Goal: Information Seeking & Learning: Learn about a topic

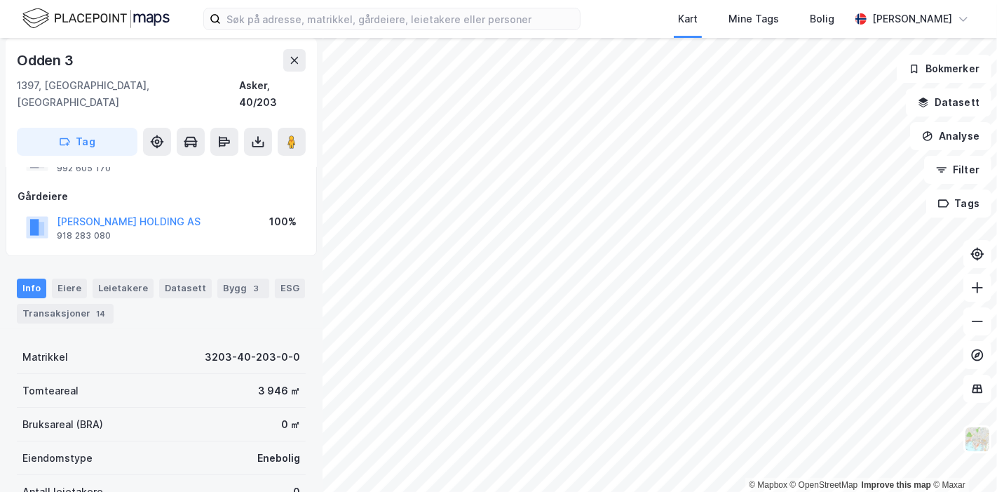
scroll to position [78, 0]
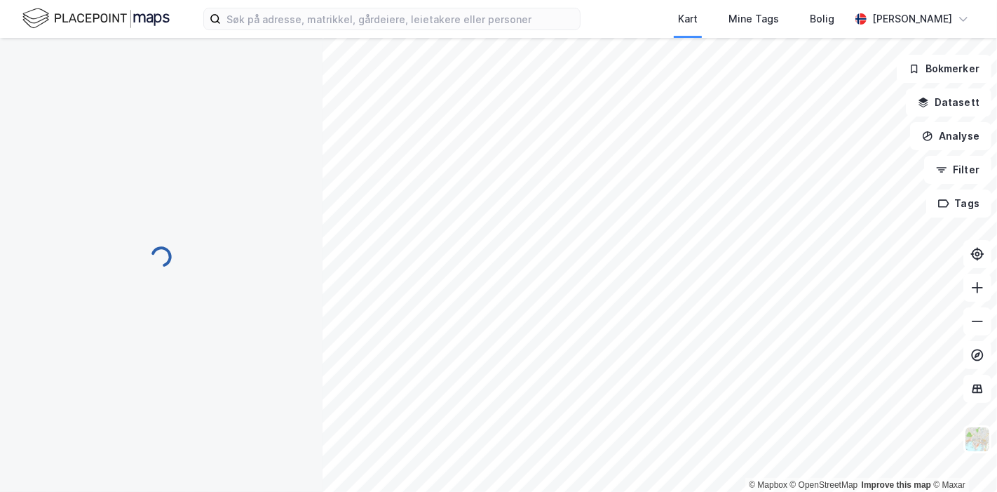
scroll to position [78, 0]
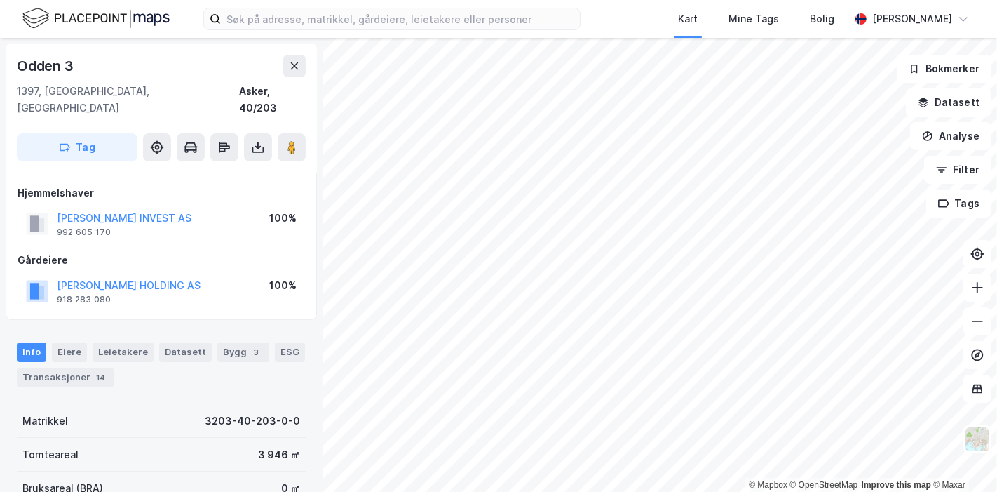
scroll to position [78, 0]
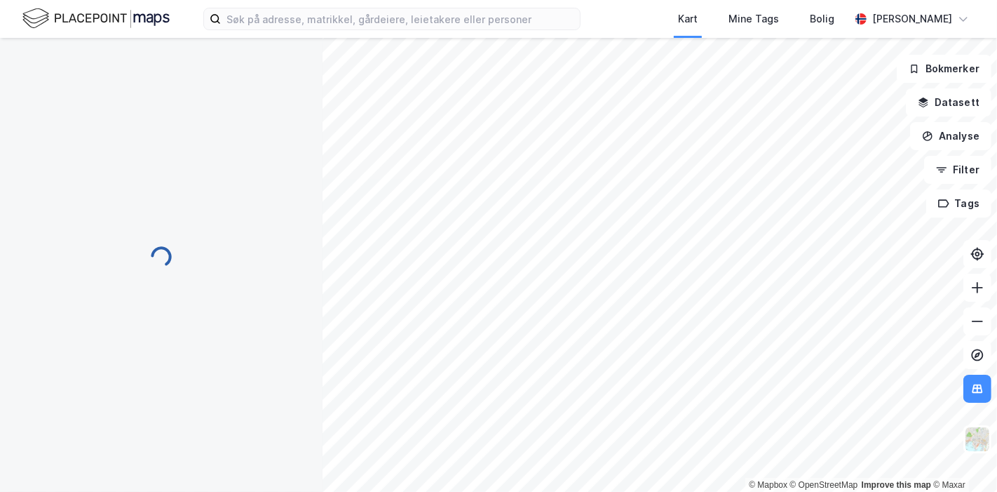
scroll to position [78, 0]
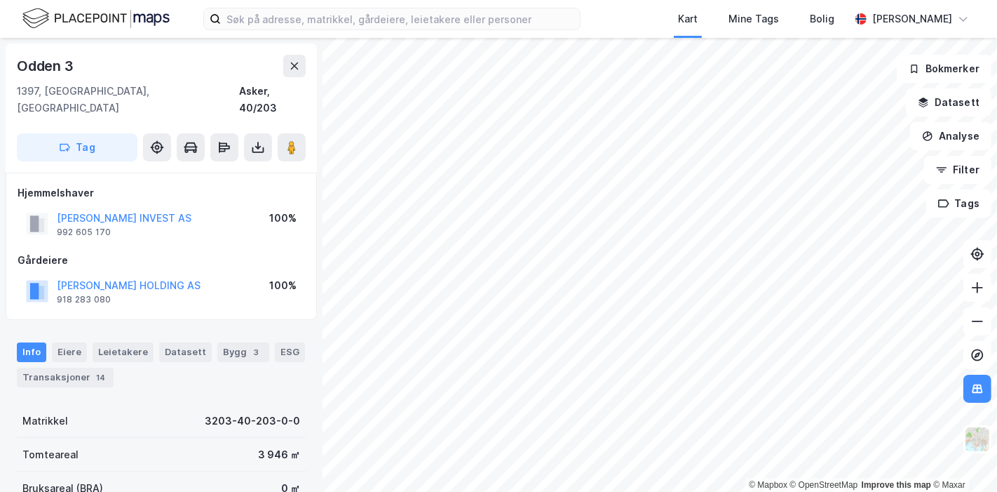
scroll to position [78, 0]
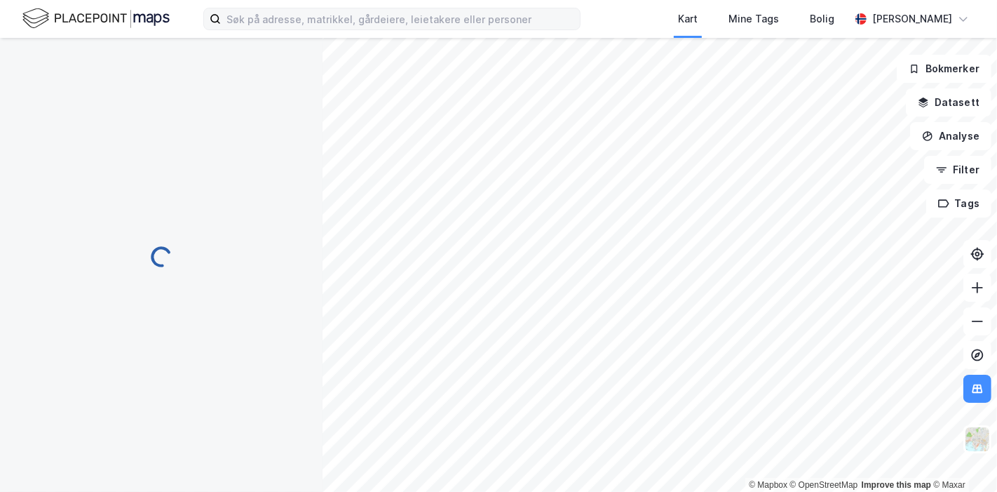
scroll to position [78, 0]
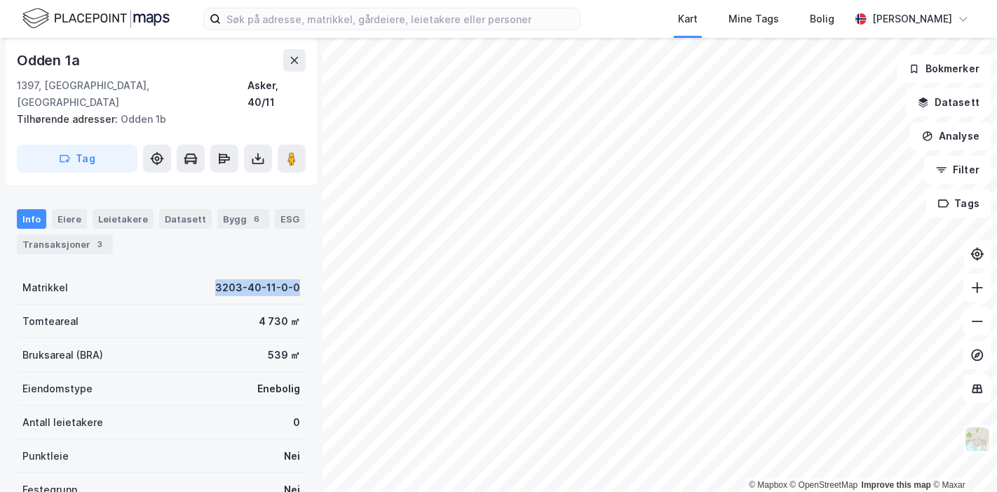
drag, startPoint x: 186, startPoint y: 271, endPoint x: 295, endPoint y: 279, distance: 109.0
click at [295, 279] on div "Odden 1a 1397, [GEOGRAPHIC_DATA], Akershus Asker, 40/11 Tilhørende adresser: Od…" at bounding box center [161, 265] width 323 height 454
copy div "3203-40-11-0-0"
click at [658, 15] on div "Kart Mine Tags Bolig [PERSON_NAME] © Mapbox © OpenStreetMap Improve this map © …" at bounding box center [498, 246] width 997 height 492
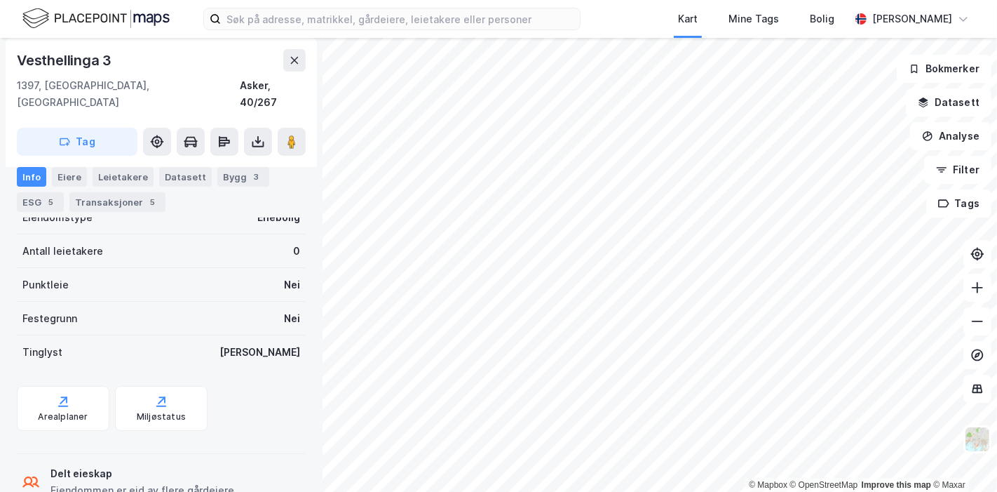
scroll to position [284, 0]
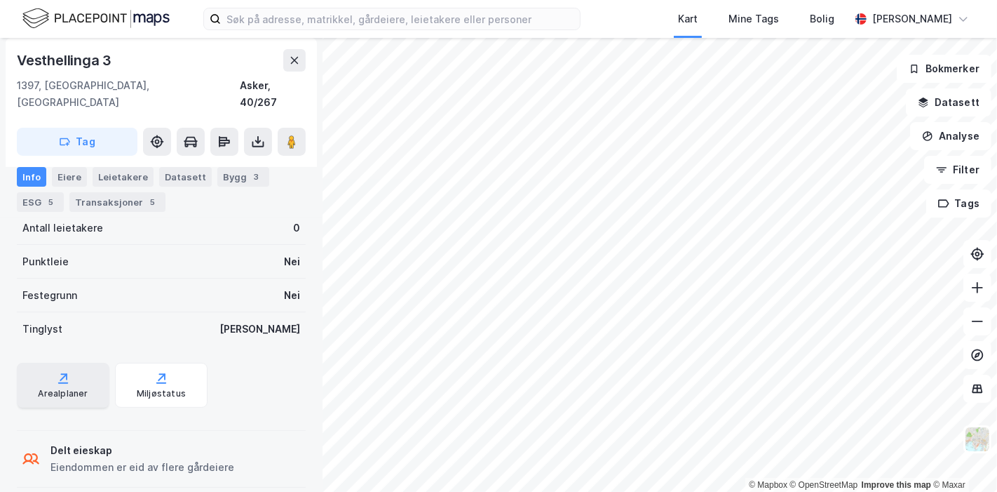
click at [68, 388] on div "Arealplaner" at bounding box center [63, 393] width 50 height 11
click at [180, 176] on div "Datasett" at bounding box center [185, 177] width 53 height 20
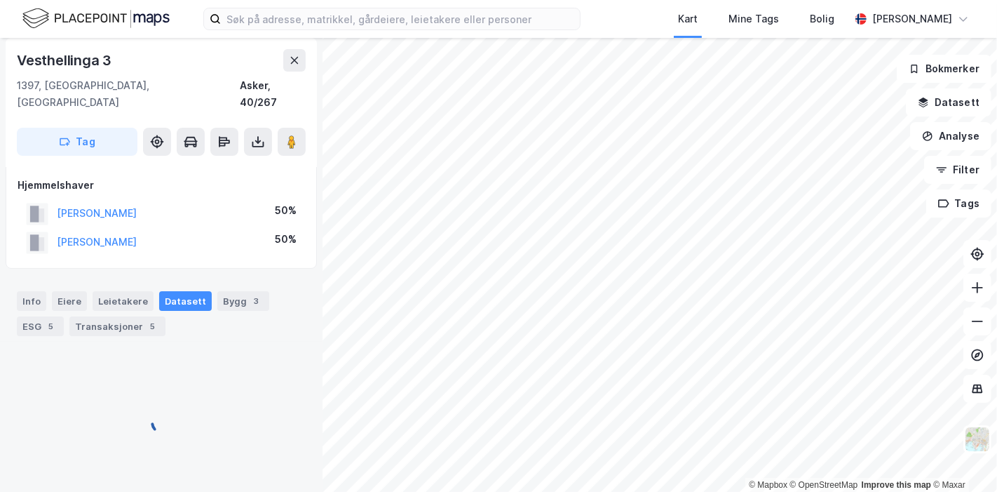
scroll to position [10, 0]
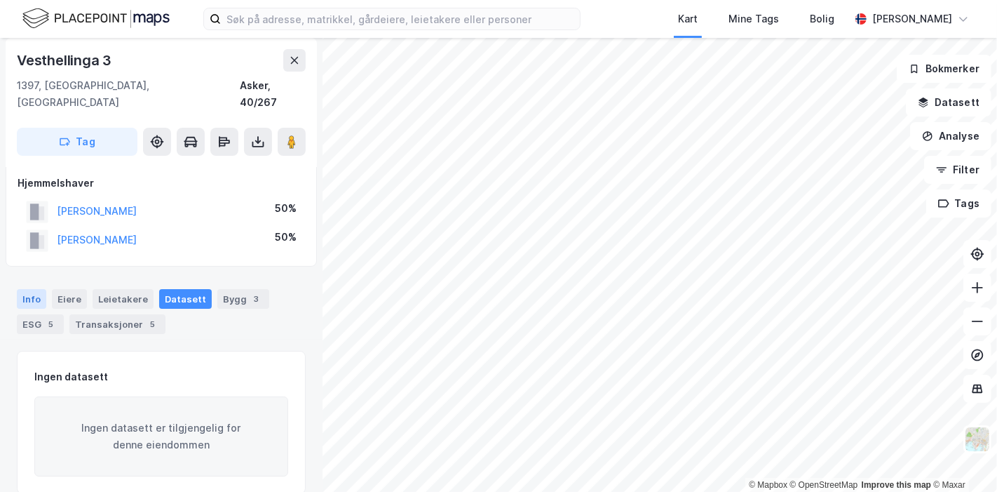
click at [26, 289] on div "Info" at bounding box center [31, 299] width 29 height 20
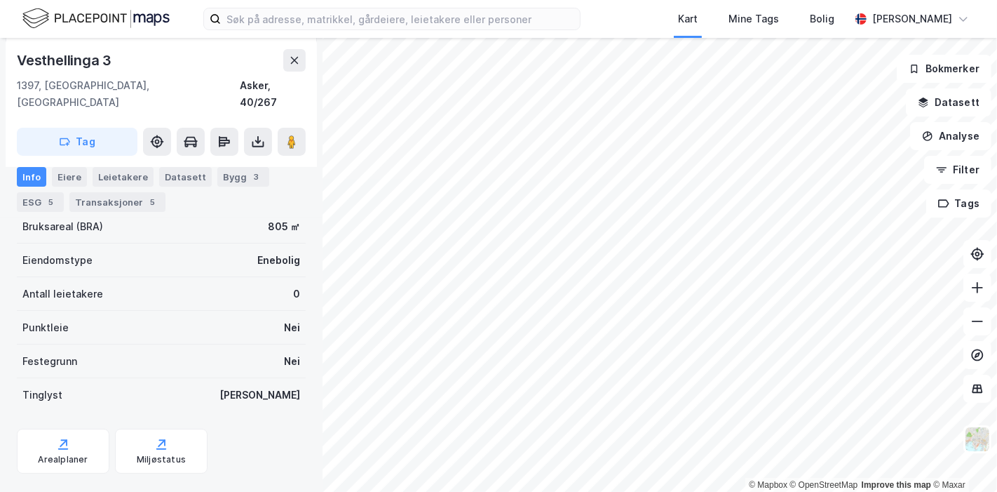
scroll to position [128, 0]
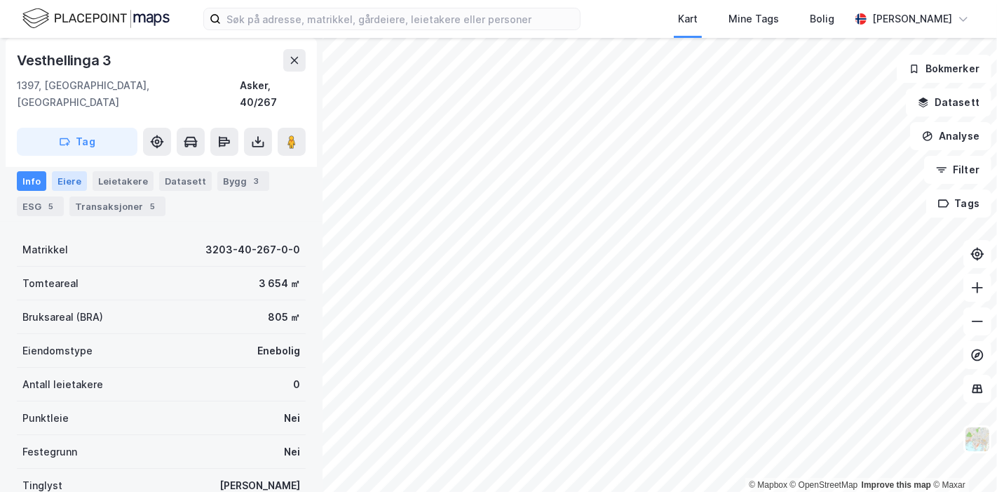
click at [72, 177] on div "Eiere" at bounding box center [69, 181] width 35 height 20
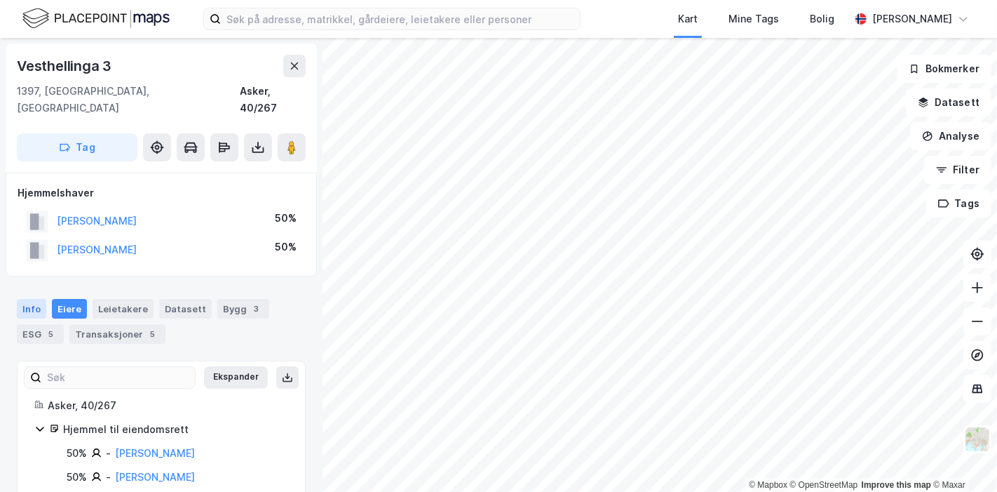
click at [34, 299] on div "Info" at bounding box center [31, 309] width 29 height 20
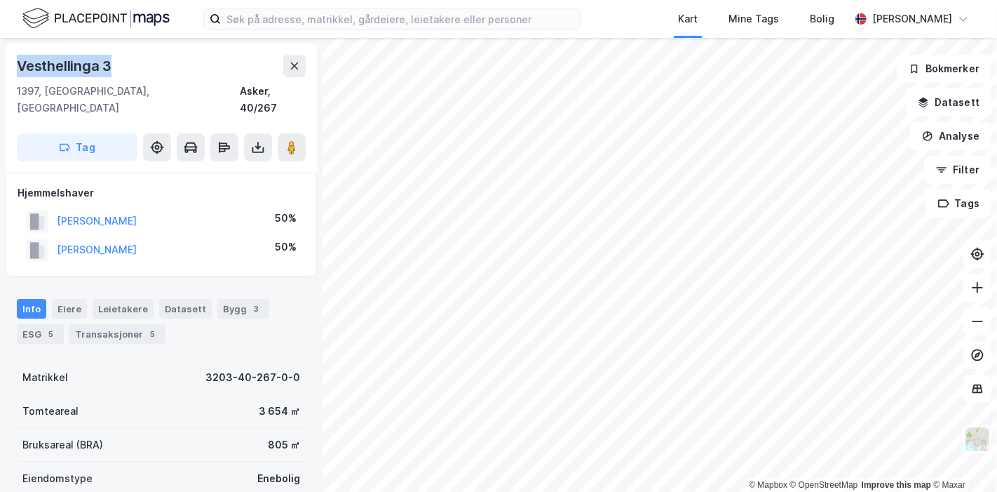
drag, startPoint x: 124, startPoint y: 62, endPoint x: 0, endPoint y: 59, distance: 124.2
click at [0, 59] on div "Vesthellinga 3 1397, [GEOGRAPHIC_DATA], [GEOGRAPHIC_DATA] Asker, 40/267 Tag Hje…" at bounding box center [161, 265] width 323 height 454
copy div "Vesthellinga 3"
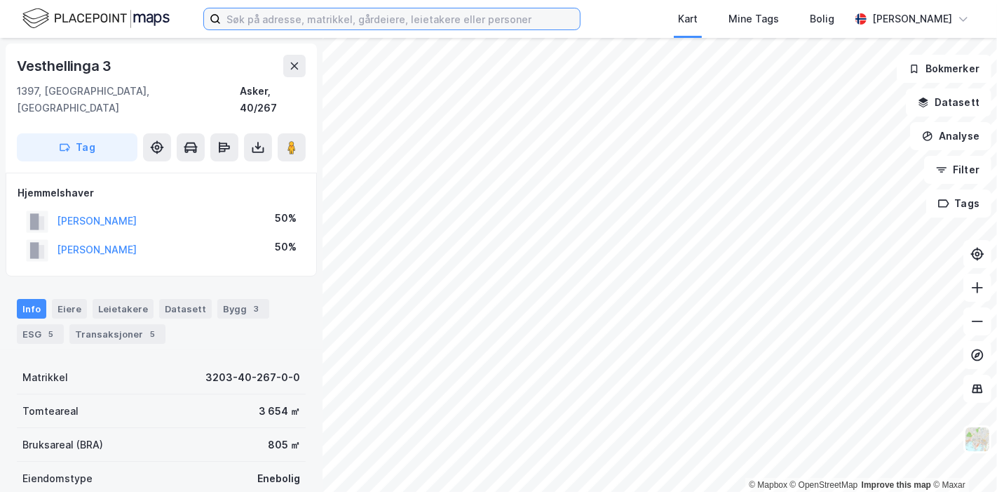
click at [287, 18] on input at bounding box center [400, 18] width 359 height 21
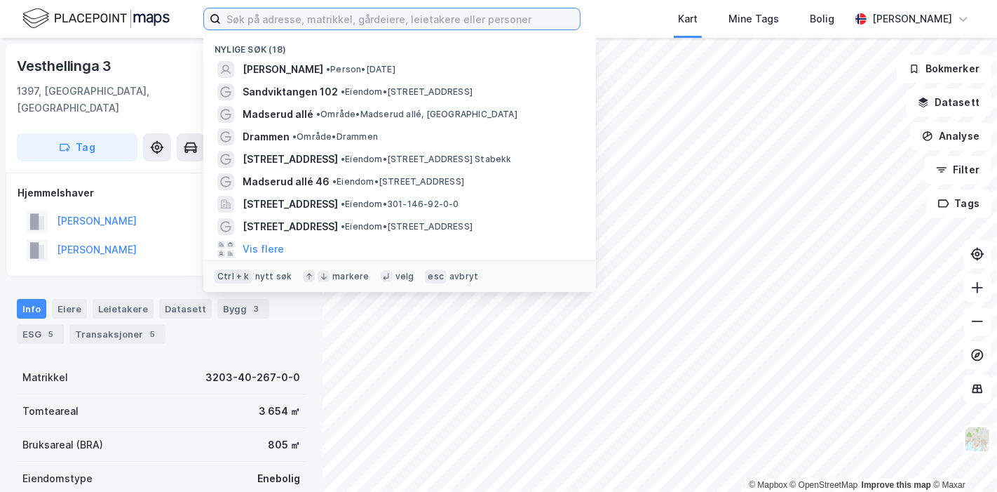
paste input "[STREET_ADDRESS][PERSON_NAME]"
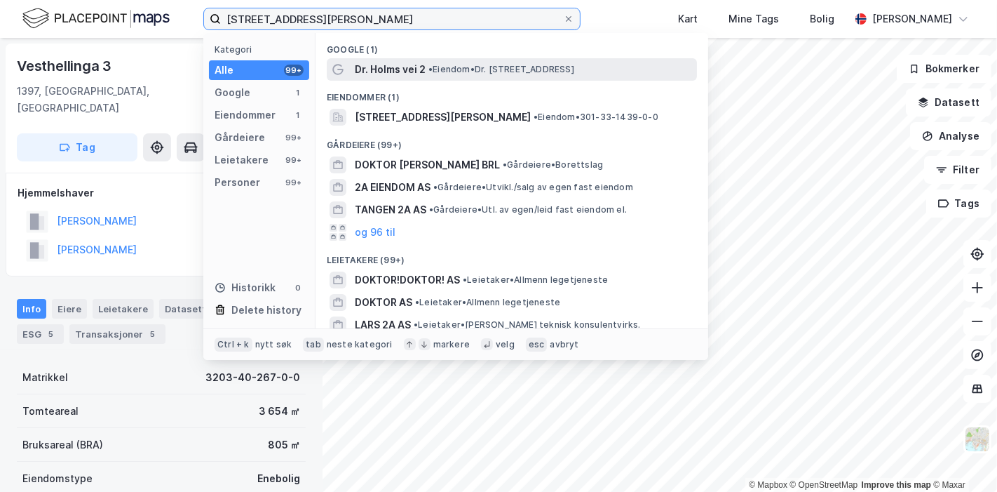
type input "[STREET_ADDRESS][PERSON_NAME]"
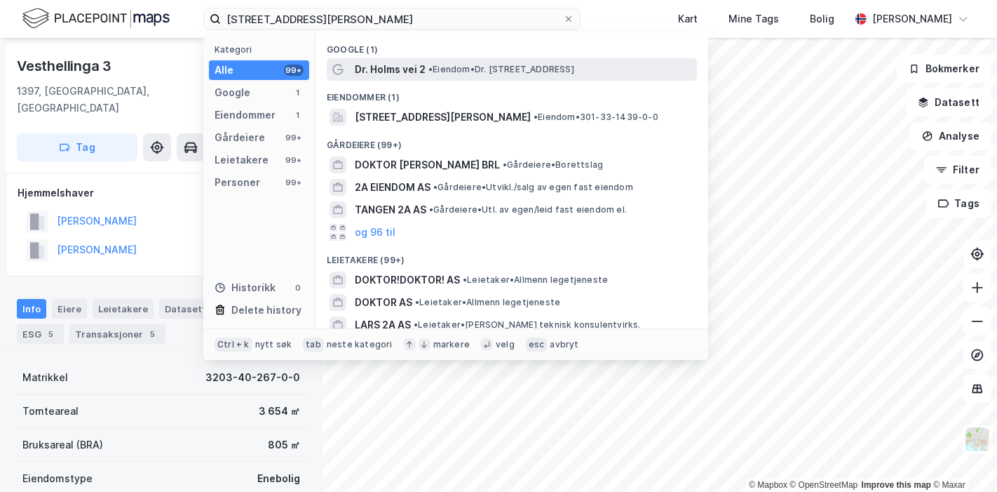
click at [428, 72] on span "•" at bounding box center [430, 69] width 4 height 11
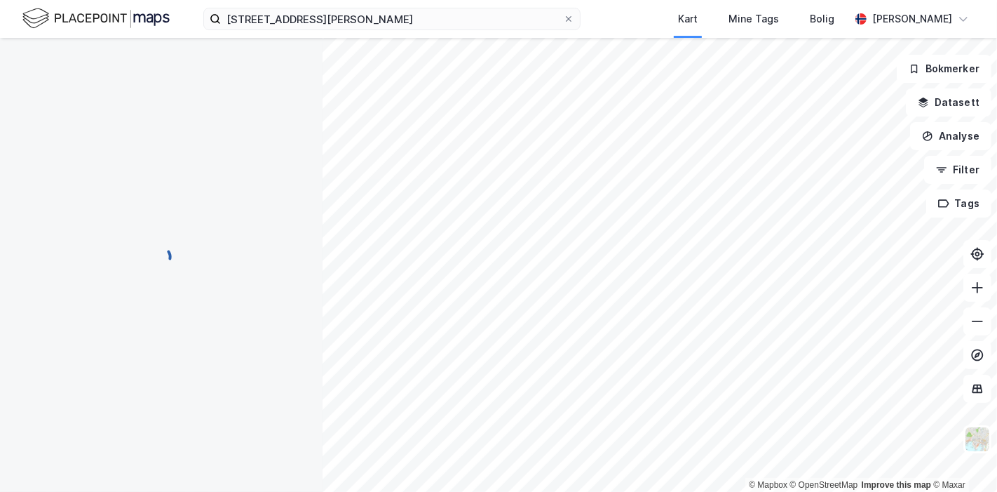
scroll to position [128, 0]
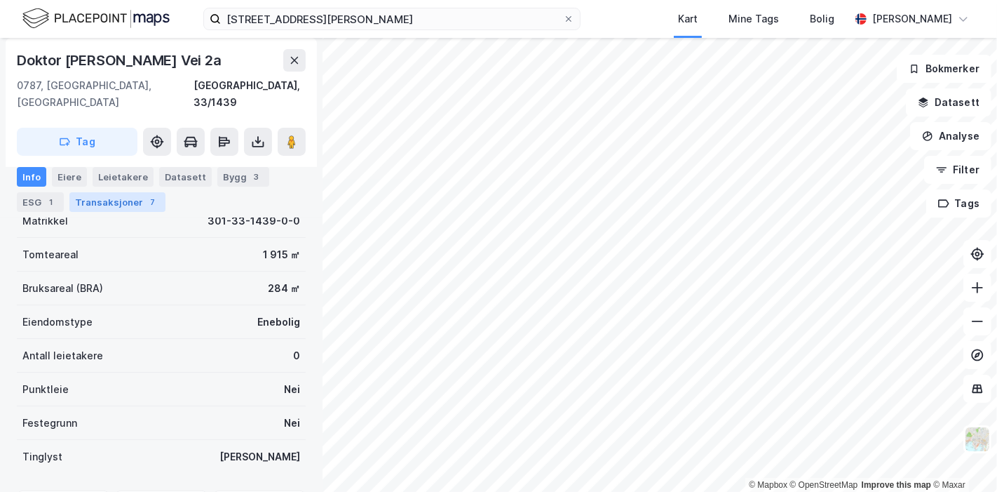
click at [104, 201] on div "Transaksjoner 7" at bounding box center [117, 202] width 96 height 20
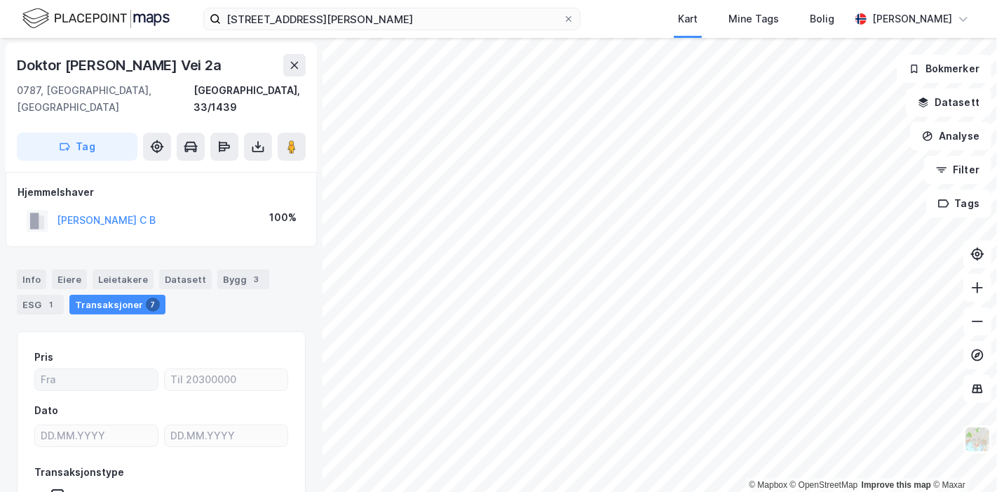
scroll to position [84, 0]
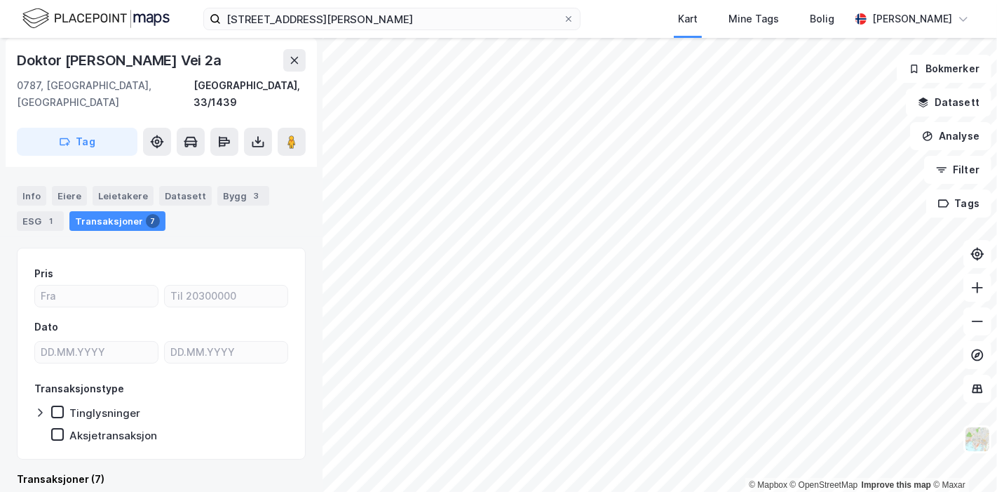
click at [106, 211] on div "Transaksjoner 7" at bounding box center [117, 221] width 96 height 20
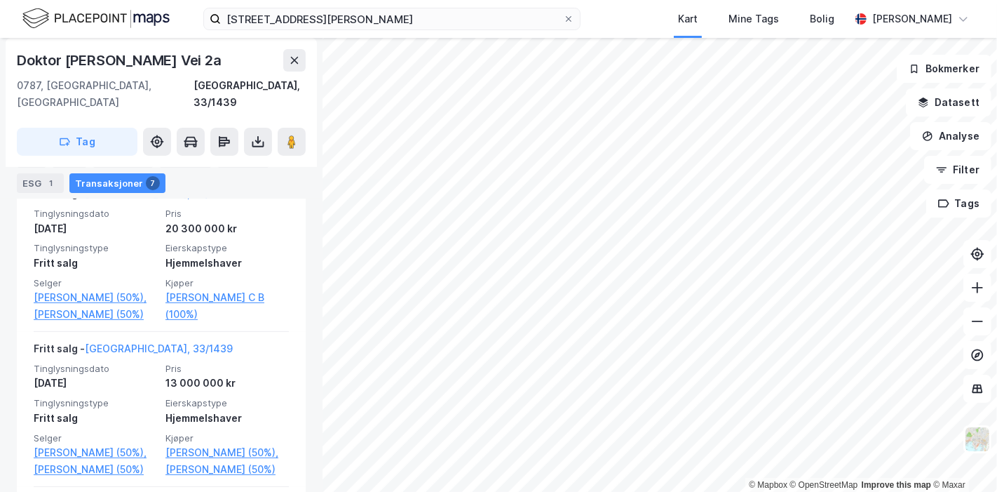
scroll to position [391, 0]
